Goal: Task Accomplishment & Management: Use online tool/utility

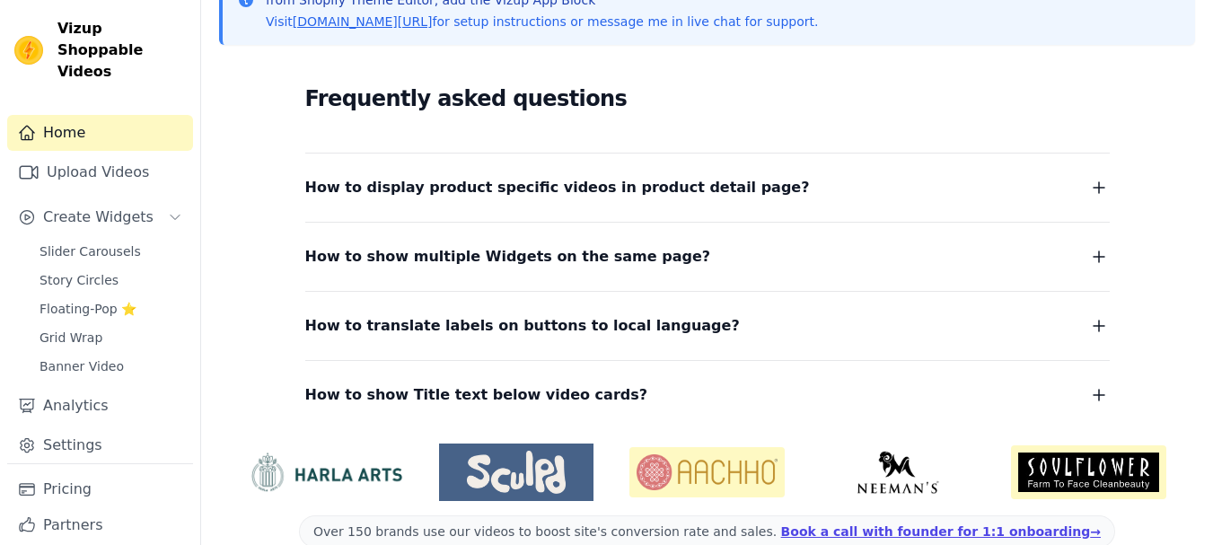
scroll to position [310, 0]
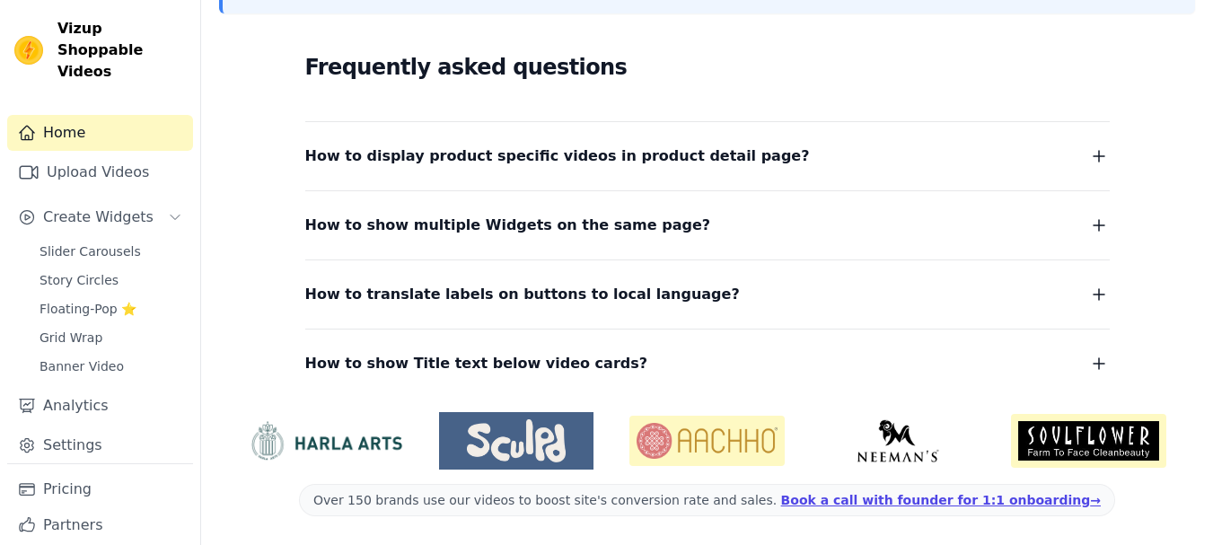
click at [94, 245] on div "Slider Carousels Story Circles Floating-Pop ⭐ Grid Wrap Banner Video" at bounding box center [111, 309] width 164 height 140
click at [101, 242] on span "Slider Carousels" at bounding box center [90, 251] width 101 height 18
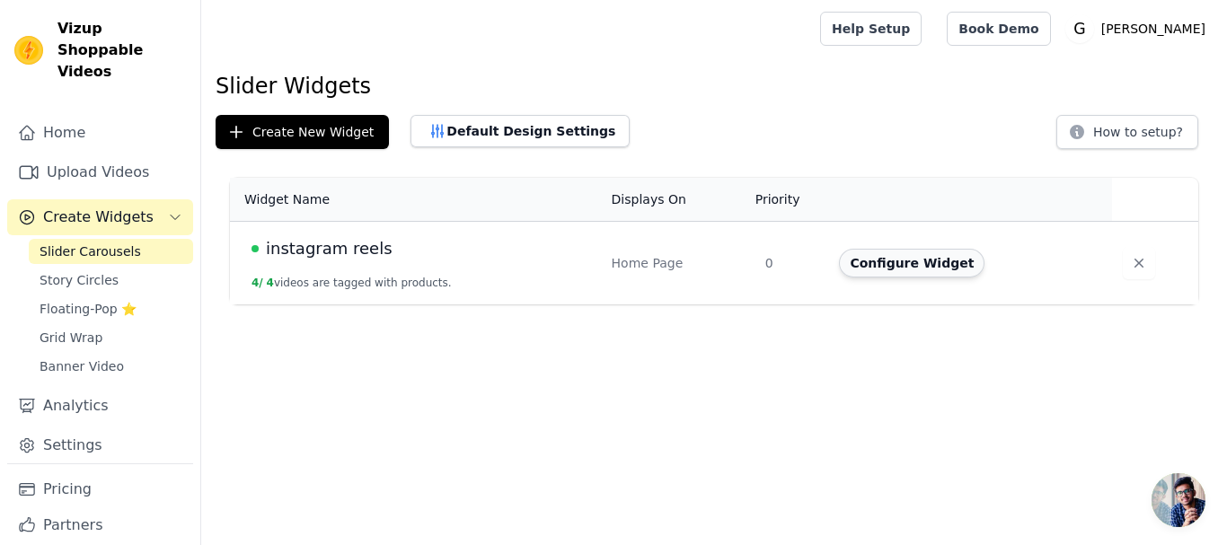
click at [899, 258] on button "Configure Widget" at bounding box center [911, 263] width 145 height 29
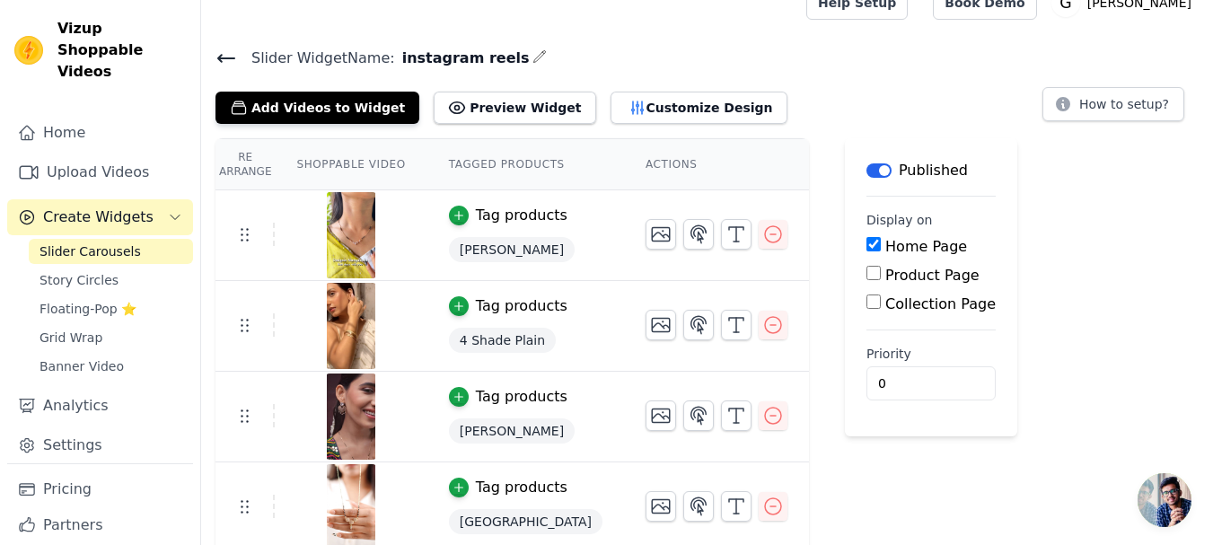
scroll to position [33, 0]
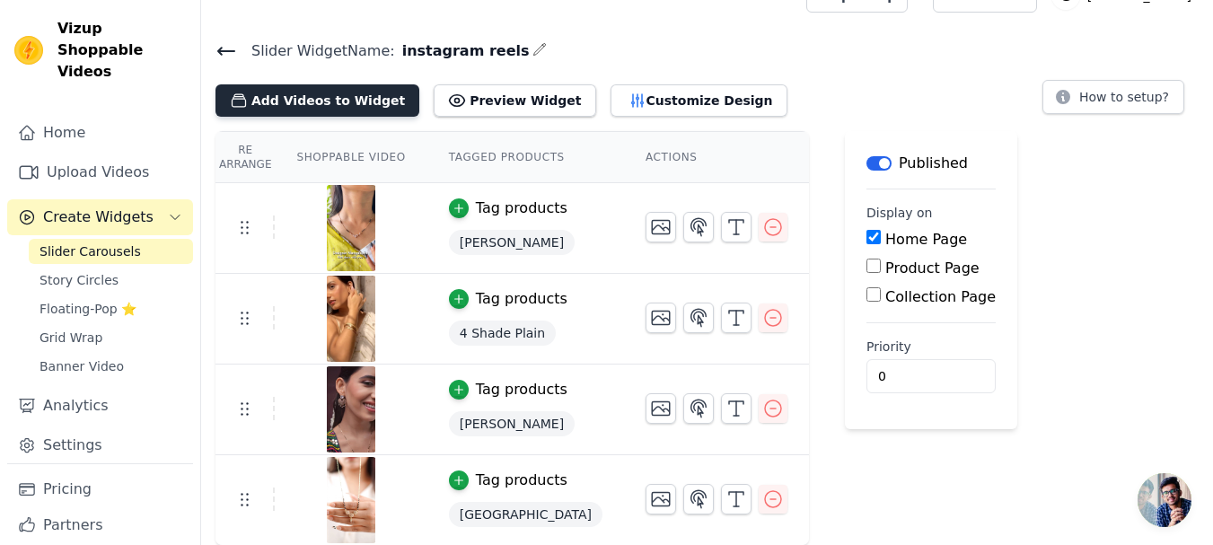
click at [356, 101] on button "Add Videos to Widget" at bounding box center [318, 100] width 204 height 32
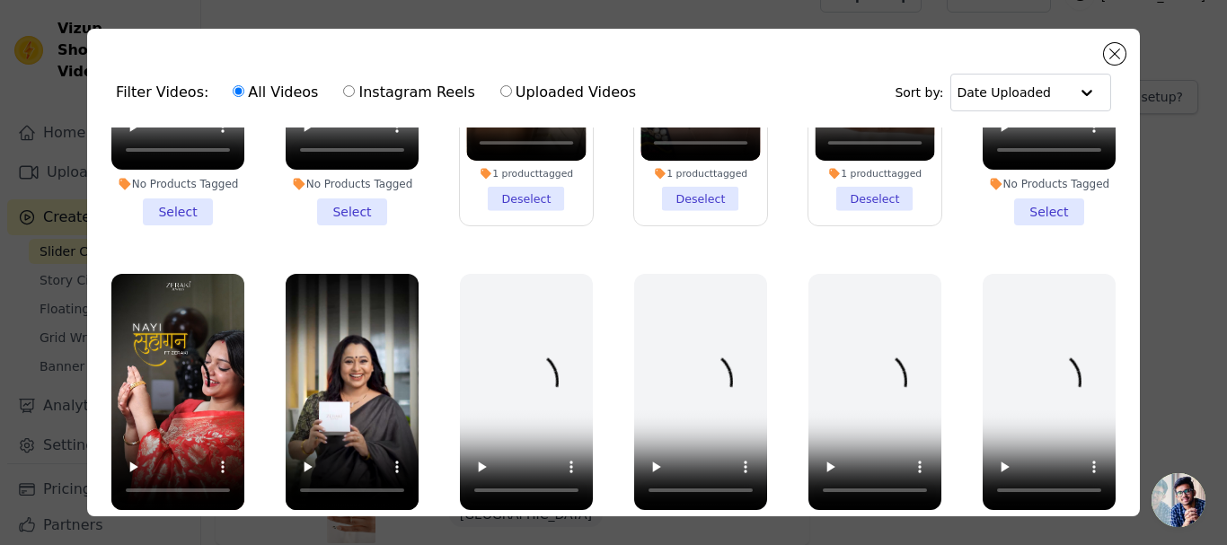
scroll to position [719, 0]
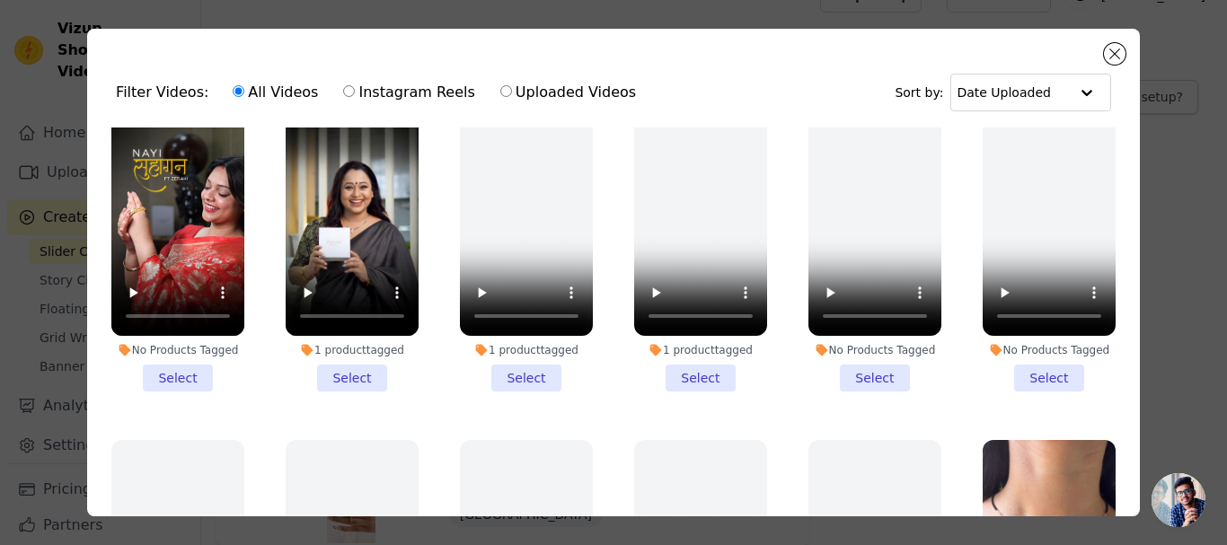
click at [666, 353] on li "1 product tagged Select" at bounding box center [700, 246] width 133 height 292
click at [0, 0] on input "1 product tagged Select" at bounding box center [0, 0] width 0 height 0
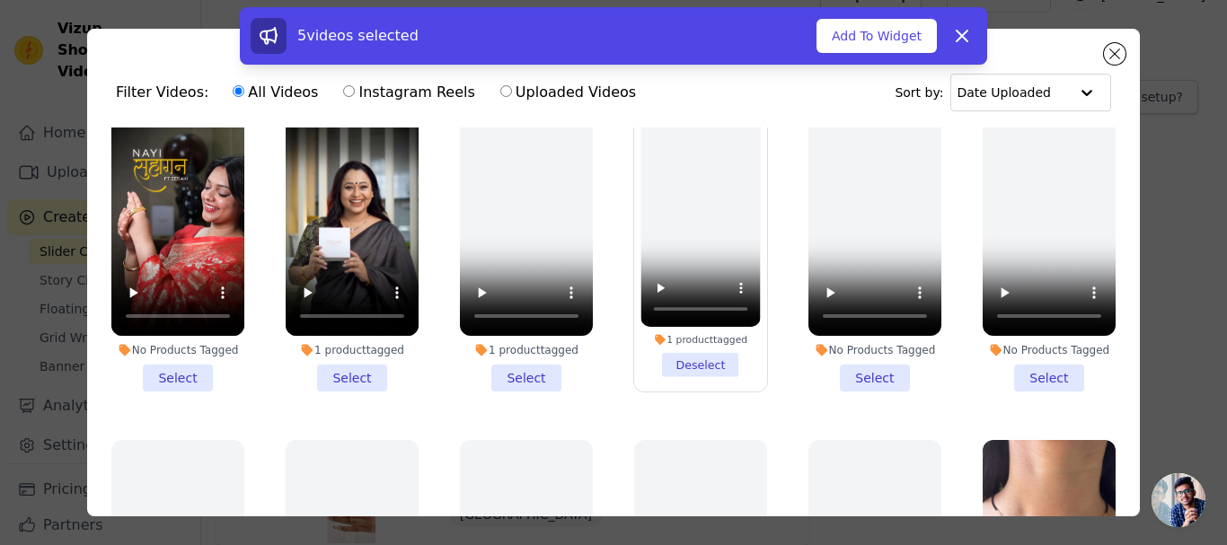
click at [365, 358] on li "1 product tagged Select" at bounding box center [352, 246] width 133 height 292
click at [0, 0] on input "1 product tagged Select" at bounding box center [0, 0] width 0 height 0
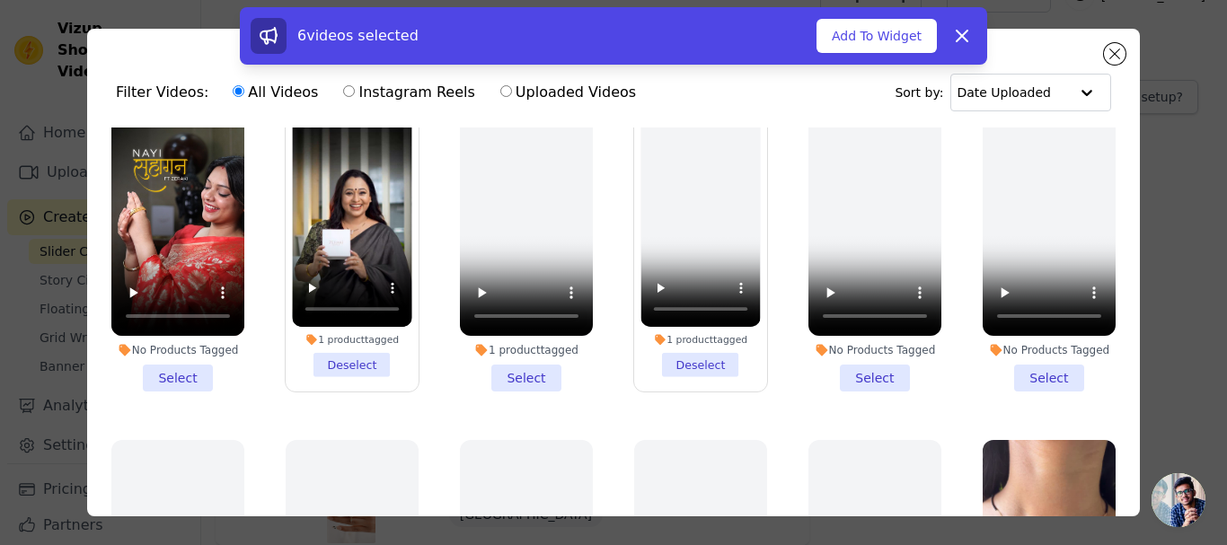
click at [187, 360] on li "No Products Tagged Select" at bounding box center [177, 246] width 133 height 292
click at [0, 0] on input "No Products Tagged Select" at bounding box center [0, 0] width 0 height 0
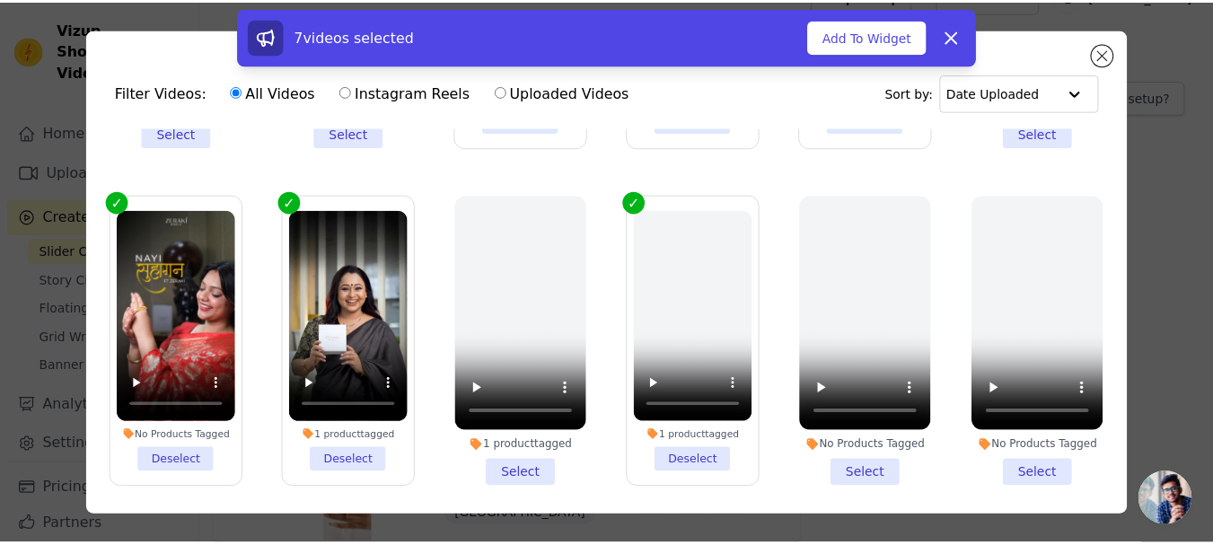
scroll to position [629, 0]
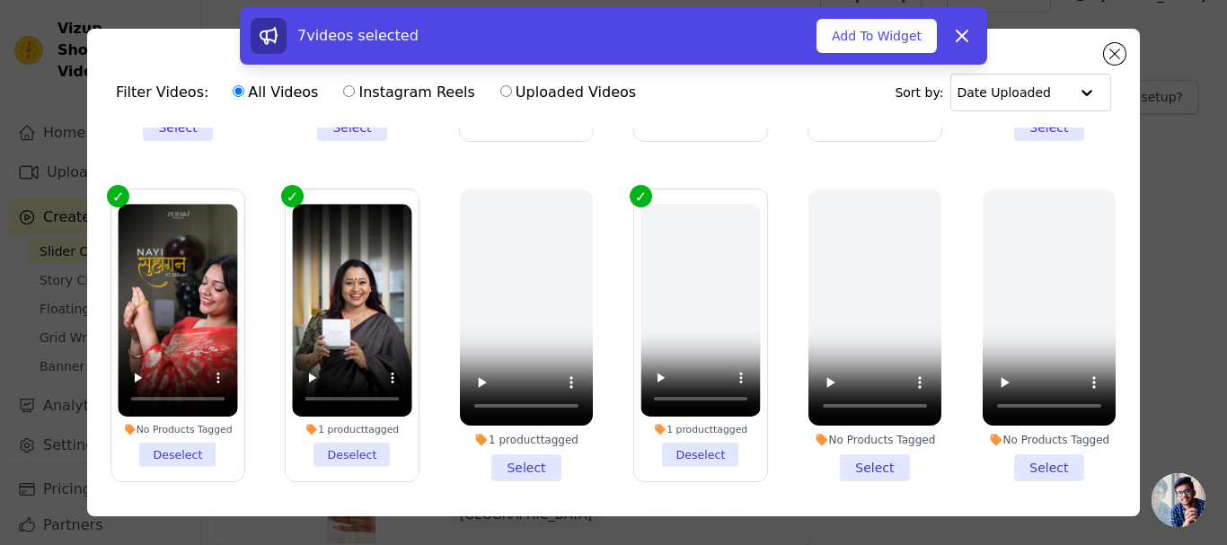
click at [633, 189] on label "1 product tagged Deselect" at bounding box center [700, 336] width 135 height 294
click at [0, 0] on input "1 product tagged Deselect" at bounding box center [0, 0] width 0 height 0
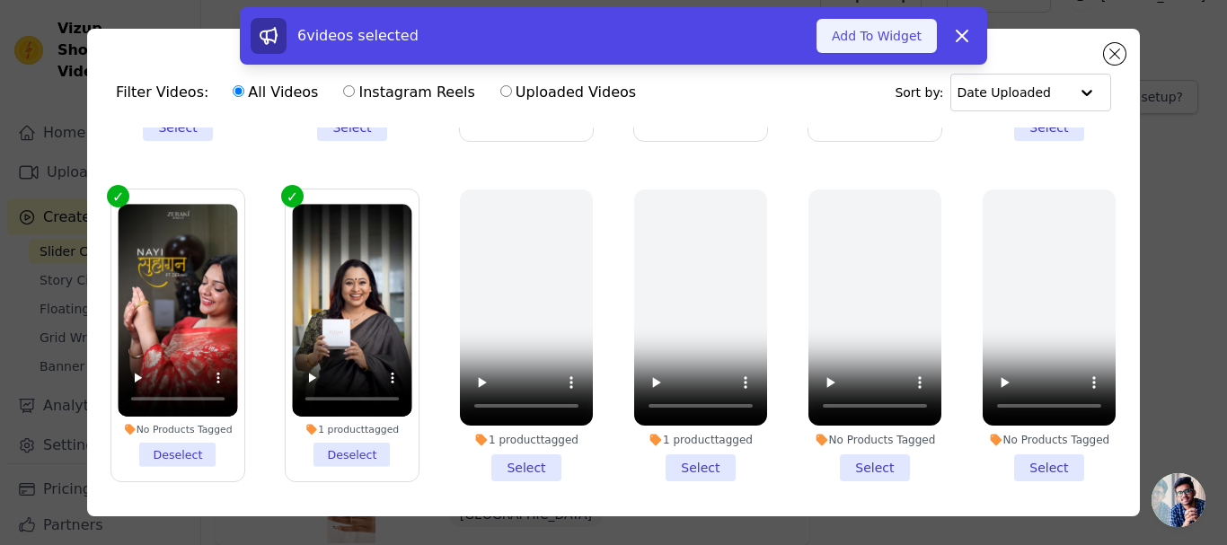
click at [860, 34] on button "Add To Widget" at bounding box center [876, 36] width 120 height 34
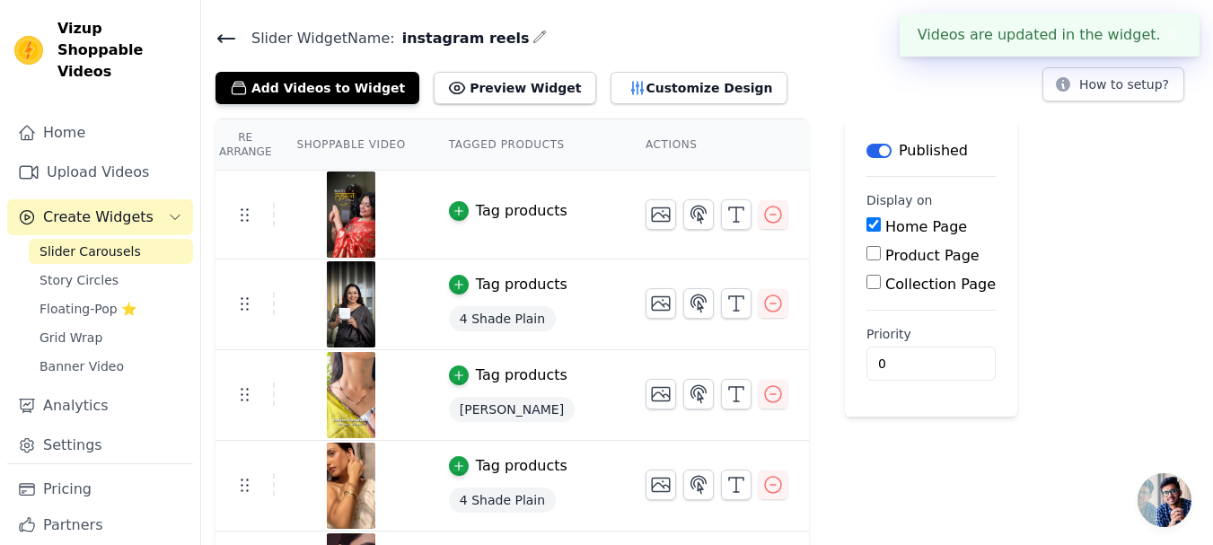
scroll to position [33, 0]
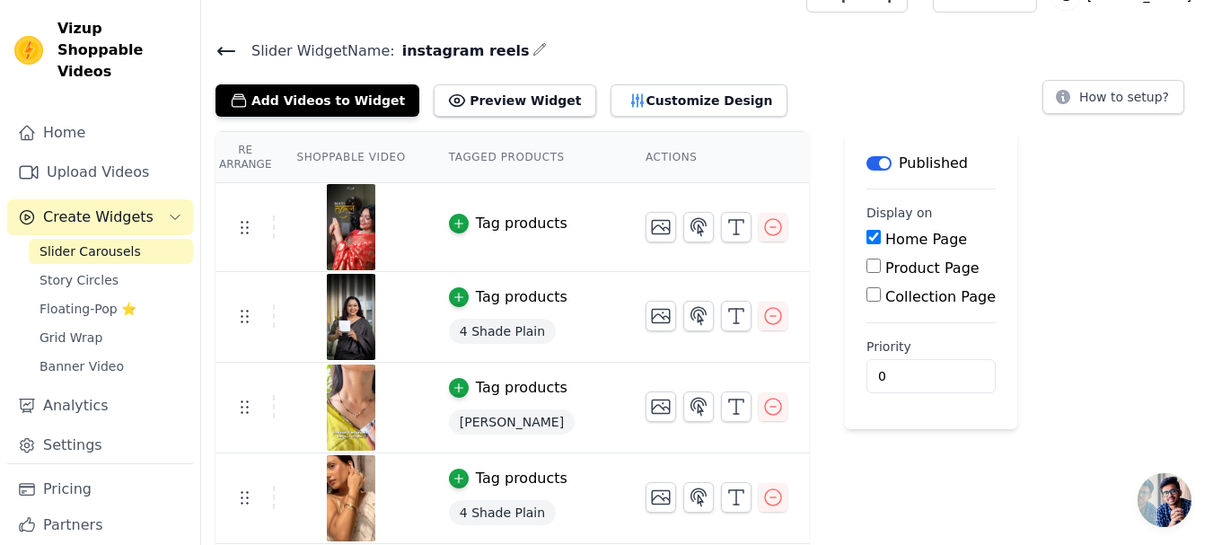
click at [482, 224] on div "Tag products" at bounding box center [522, 224] width 92 height 22
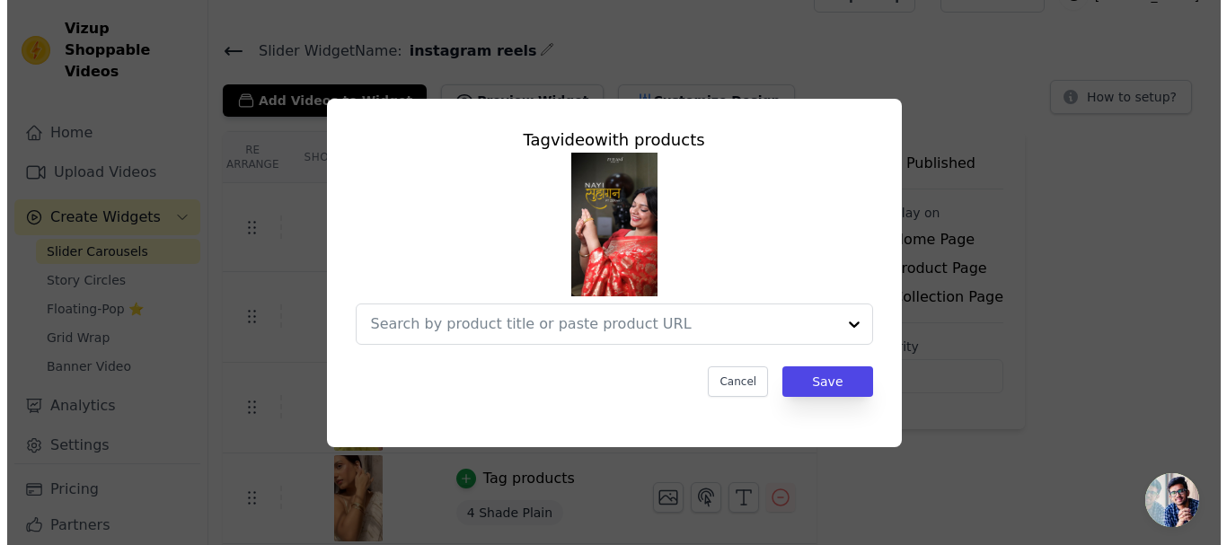
scroll to position [0, 0]
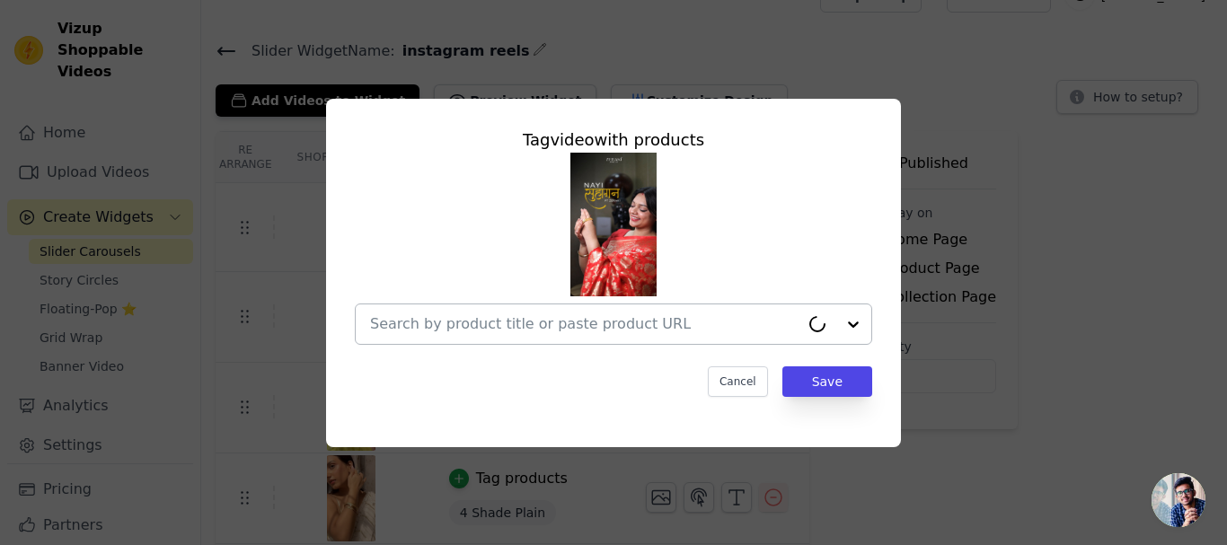
click at [573, 324] on input "text" at bounding box center [584, 324] width 429 height 22
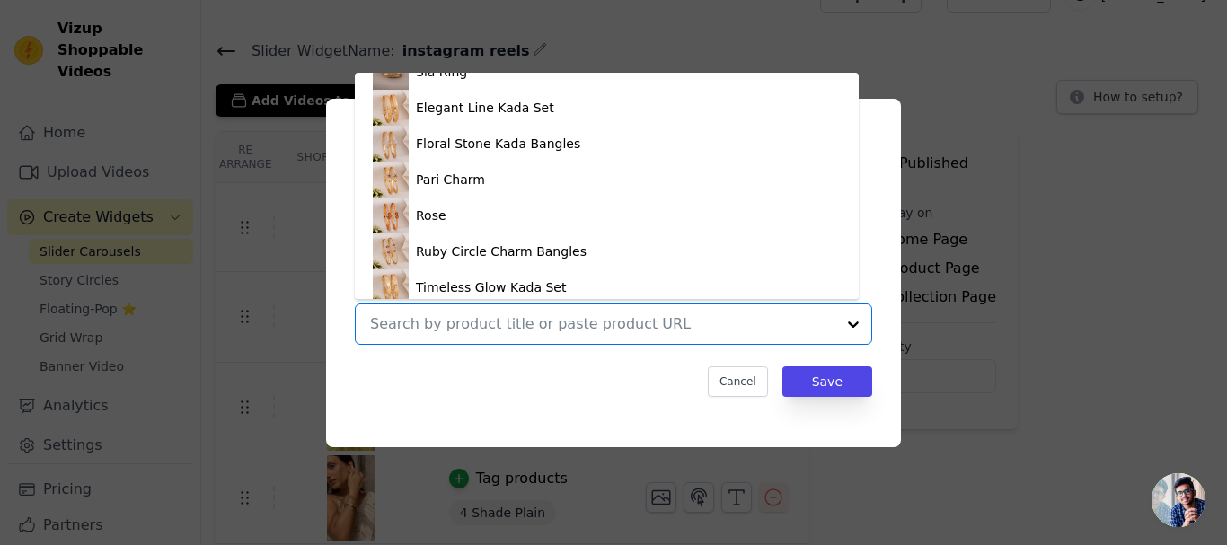
scroll to position [1257, 0]
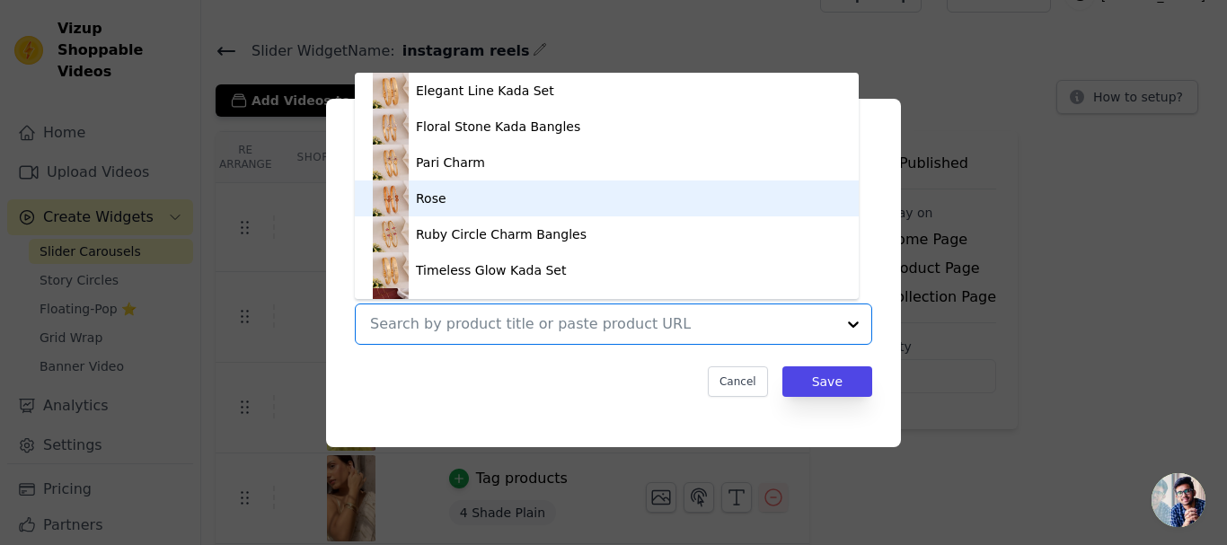
click at [491, 200] on div "Rose" at bounding box center [607, 199] width 468 height 36
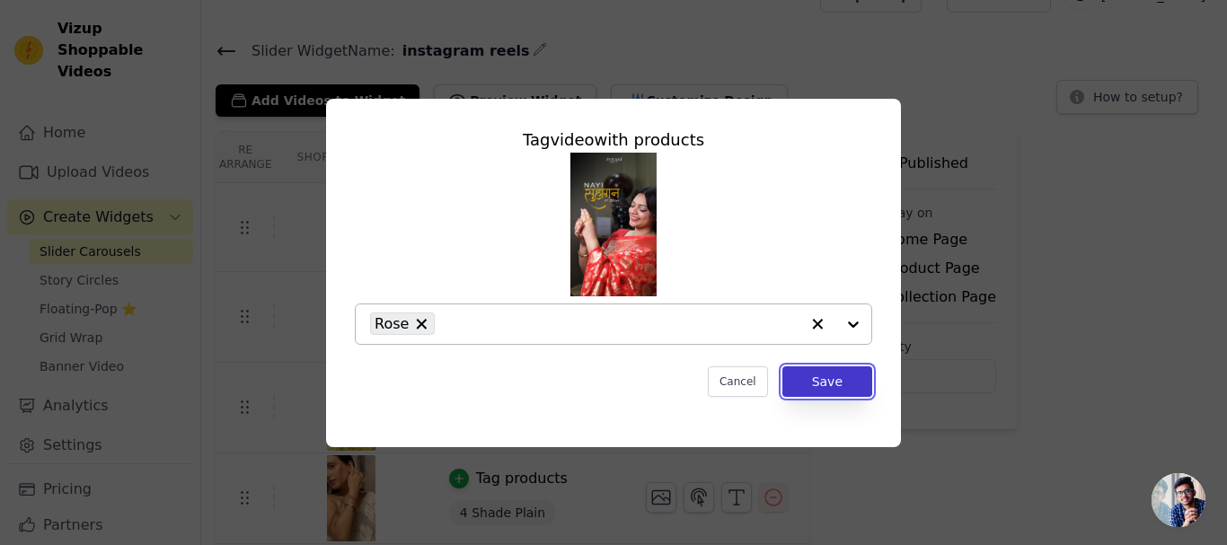
click at [824, 383] on button "Save" at bounding box center [827, 381] width 90 height 31
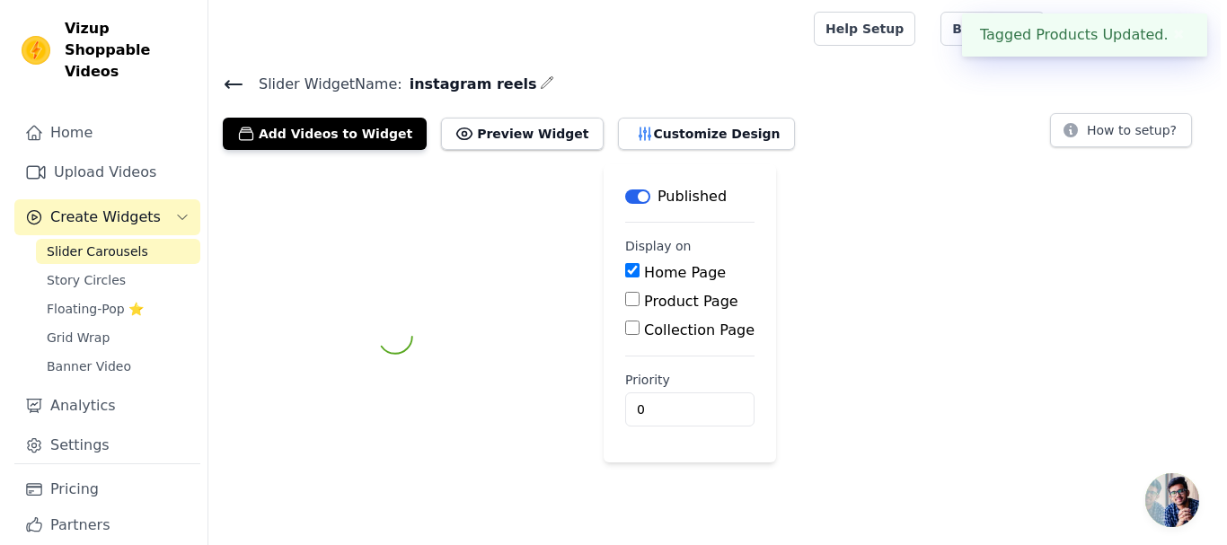
scroll to position [0, 0]
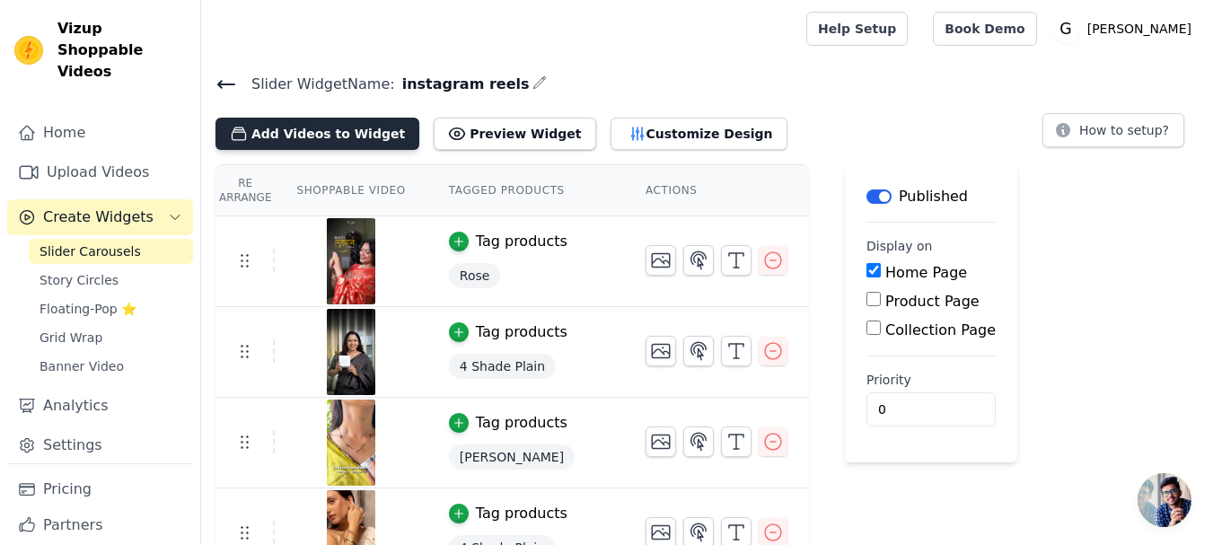
click at [335, 121] on button "Add Videos to Widget" at bounding box center [318, 134] width 204 height 32
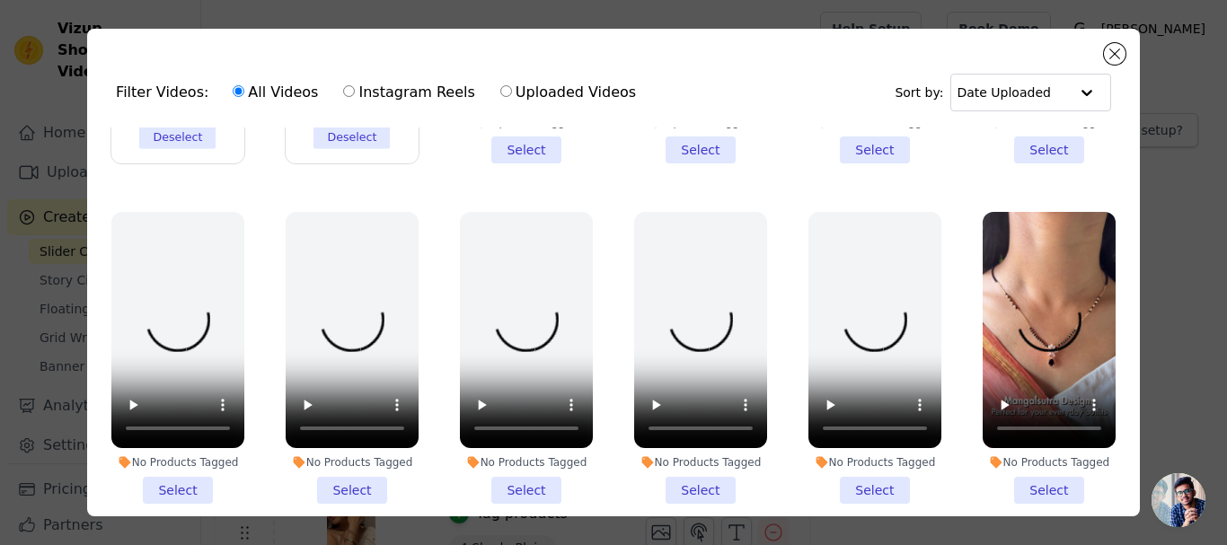
scroll to position [988, 0]
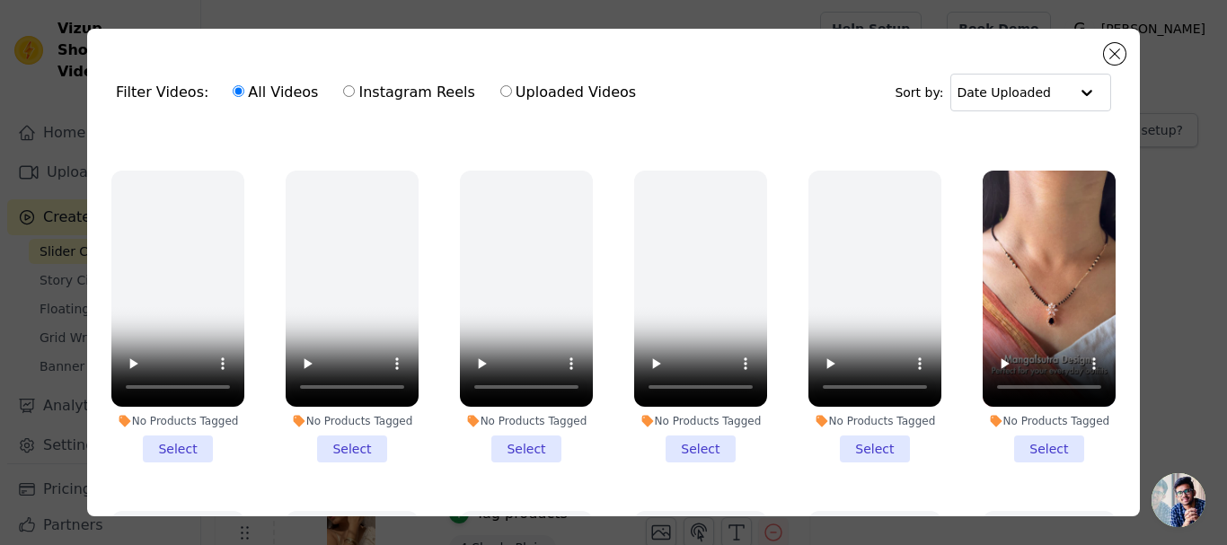
click at [1017, 421] on li "No Products Tagged Select" at bounding box center [1049, 317] width 133 height 292
click at [0, 0] on input "No Products Tagged Select" at bounding box center [0, 0] width 0 height 0
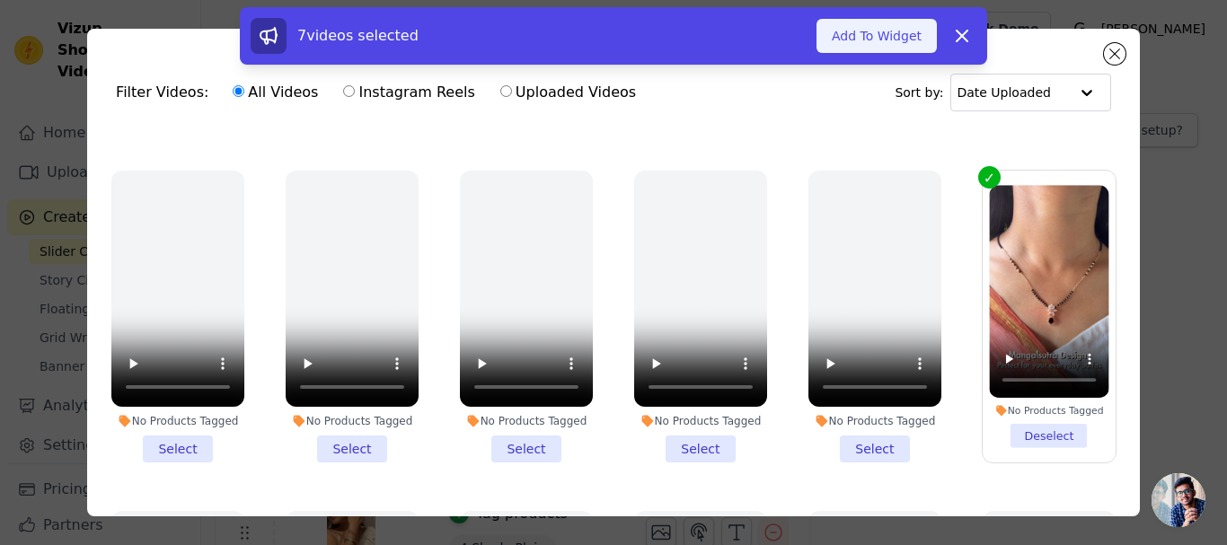
click at [852, 27] on button "Add To Widget" at bounding box center [876, 36] width 120 height 34
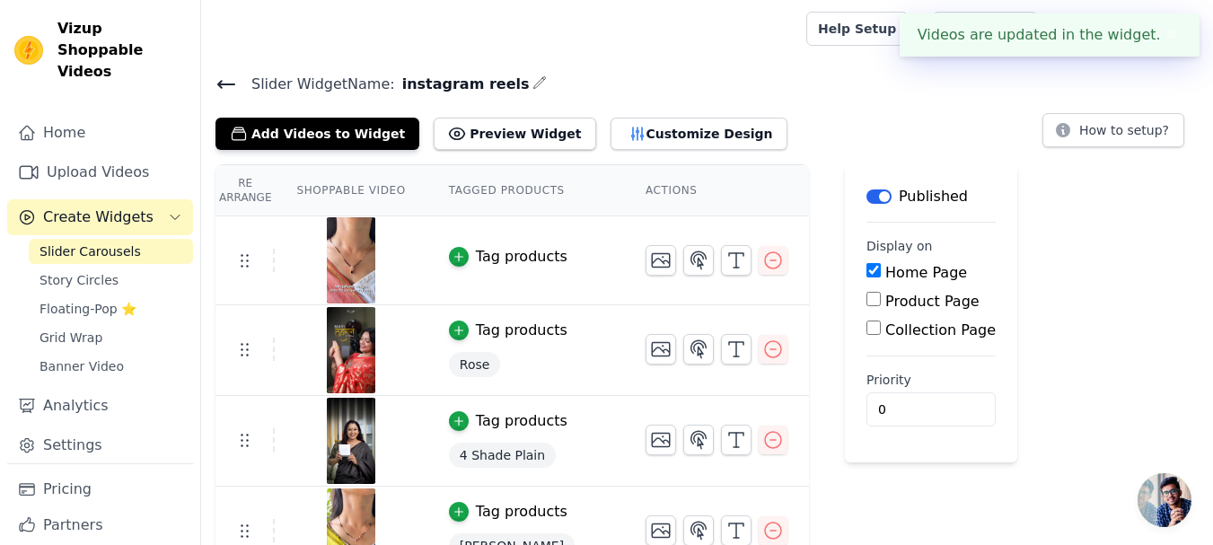
click at [534, 257] on div "Tag products" at bounding box center [522, 257] width 92 height 22
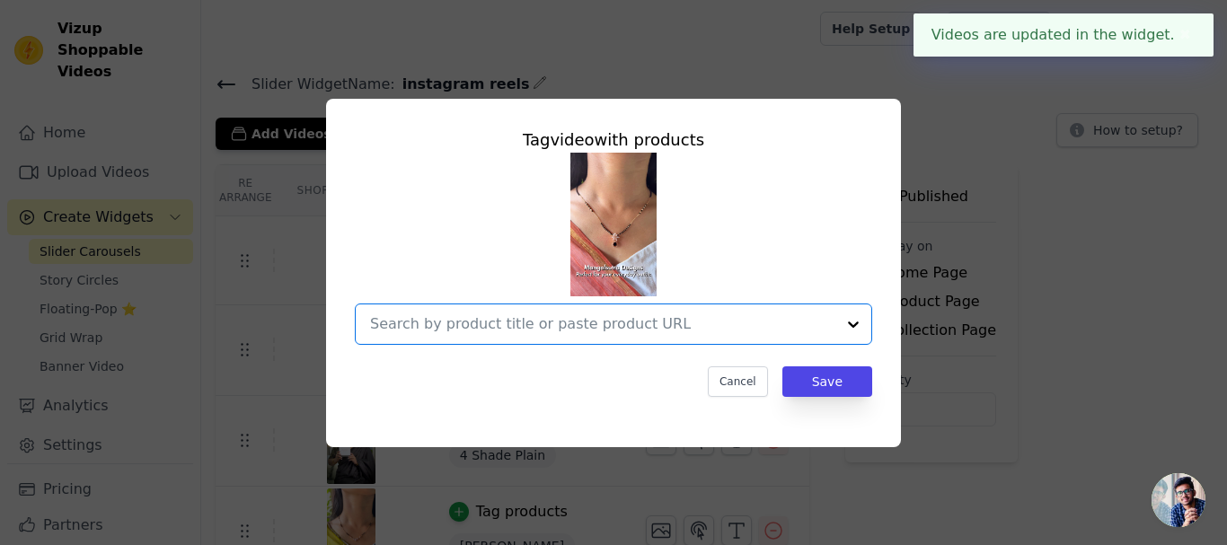
click at [498, 322] on input "text" at bounding box center [602, 324] width 465 height 22
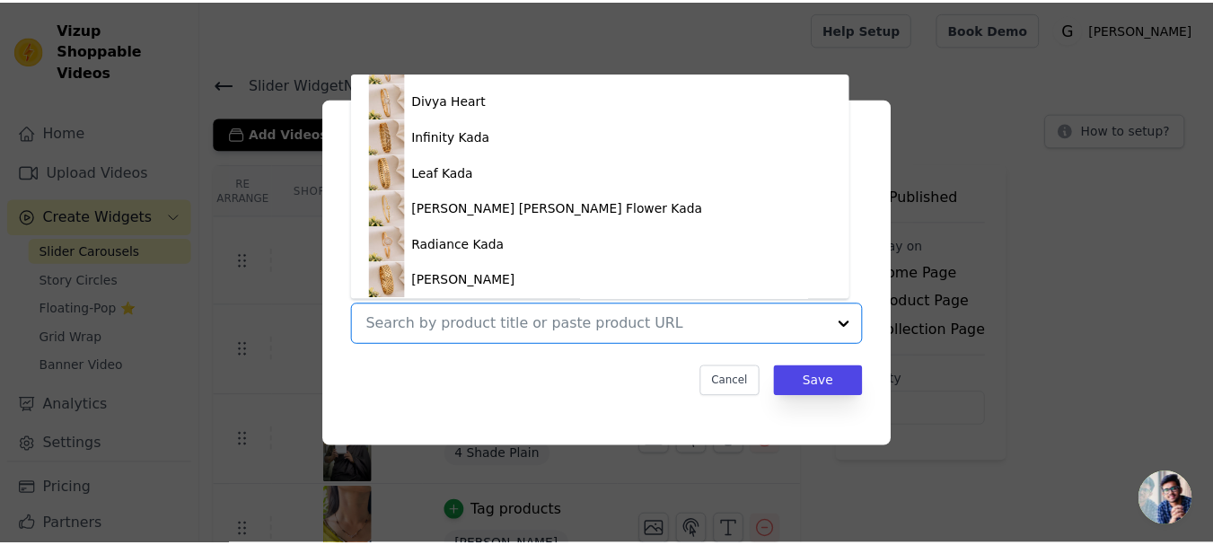
scroll to position [3372, 0]
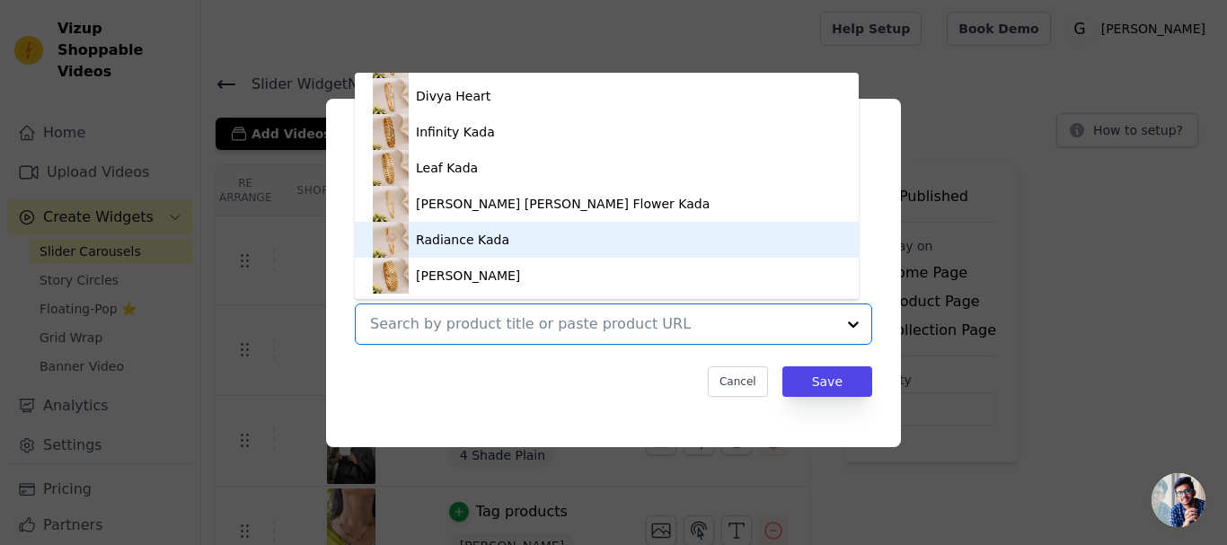
click at [444, 246] on div "Radiance Kada" at bounding box center [462, 240] width 93 height 18
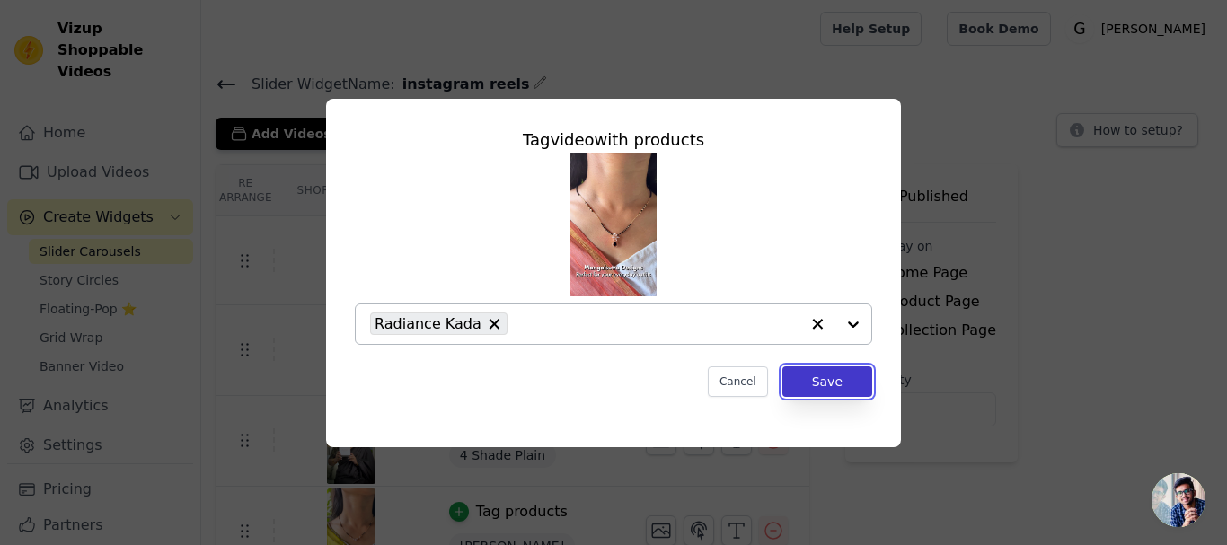
click at [830, 375] on button "Save" at bounding box center [827, 381] width 90 height 31
